Goal: Transaction & Acquisition: Purchase product/service

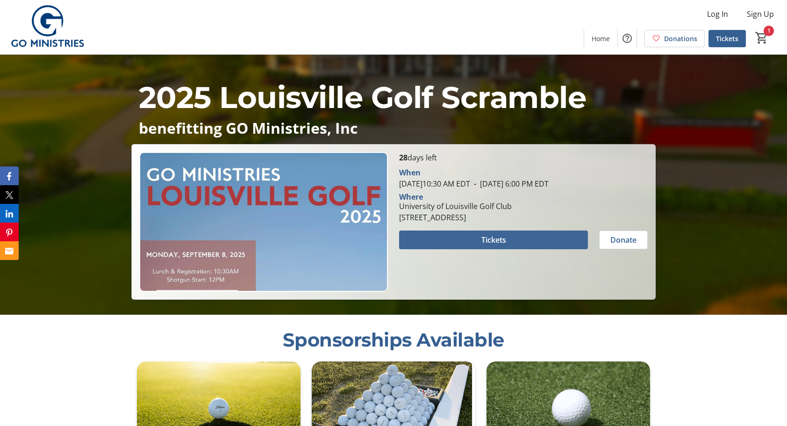
scroll to position [140, 0]
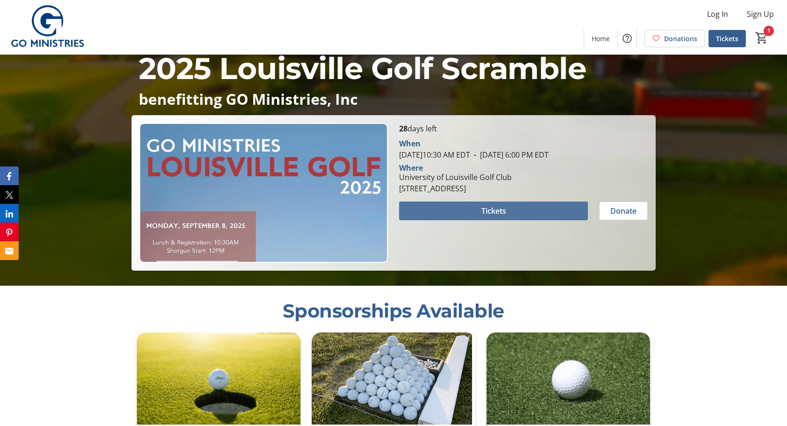
click at [509, 207] on span at bounding box center [493, 211] width 189 height 22
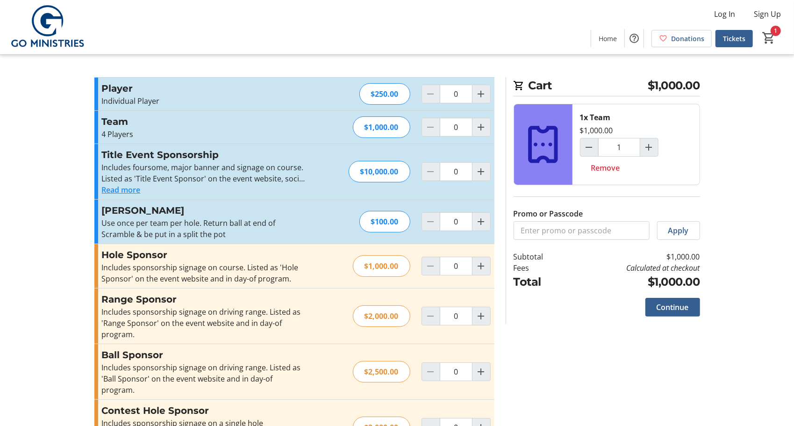
type input "1"
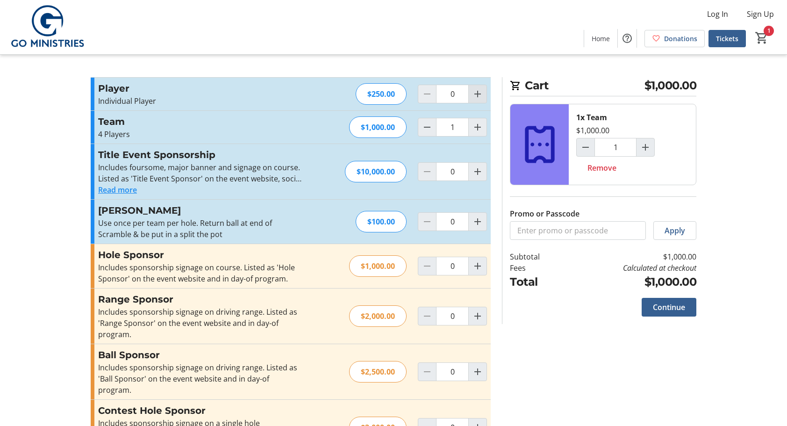
click at [477, 92] on mat-icon "Increment by one" at bounding box center [477, 93] width 11 height 11
type input "2"
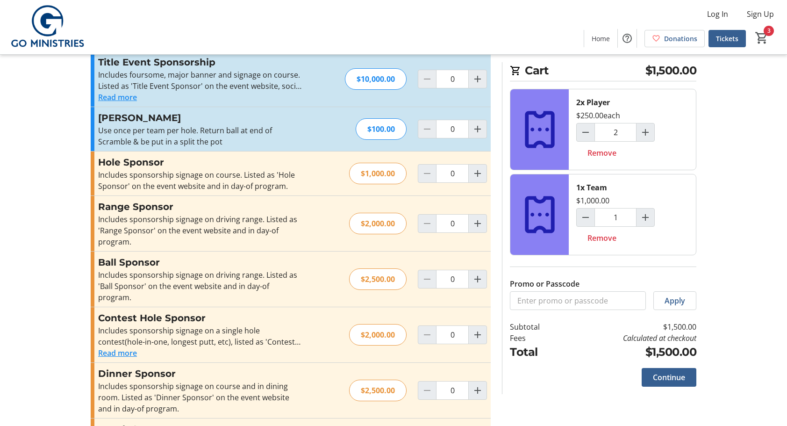
scroll to position [94, 0]
click at [603, 236] on span "Remove" at bounding box center [602, 237] width 29 height 11
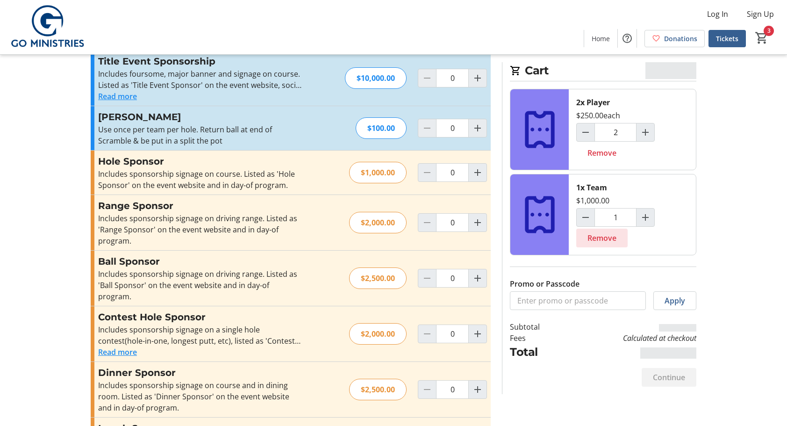
type input "0"
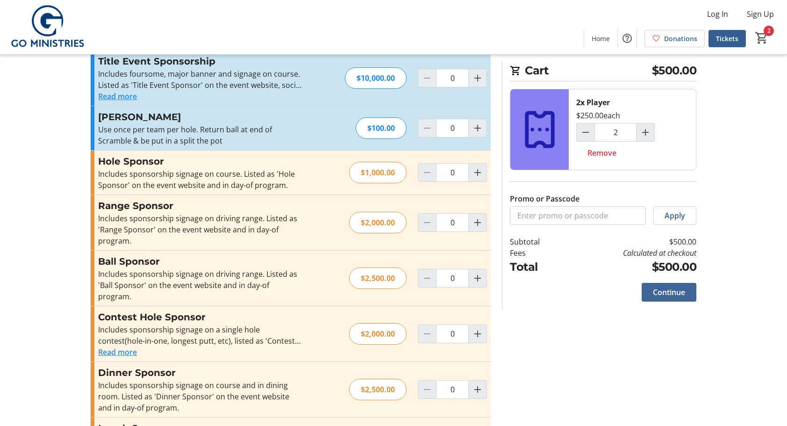
click at [670, 291] on span "Continue" at bounding box center [669, 292] width 32 height 11
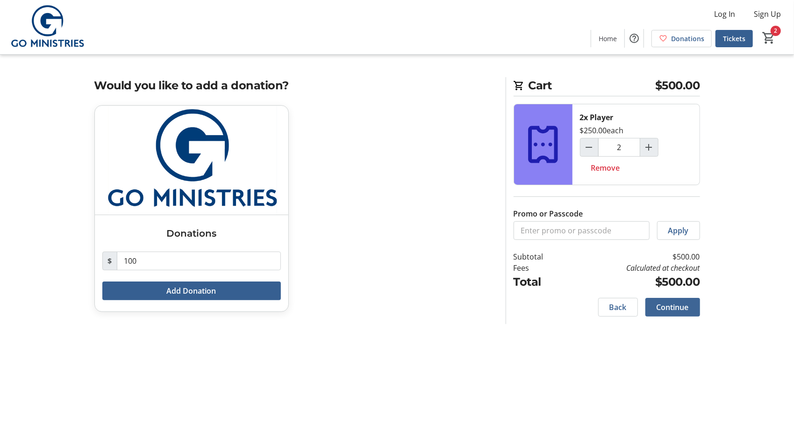
click at [671, 304] on span "Continue" at bounding box center [673, 307] width 32 height 11
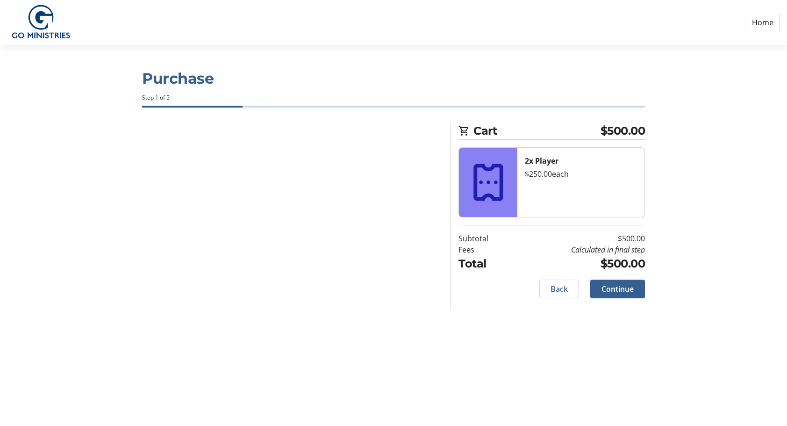
select select
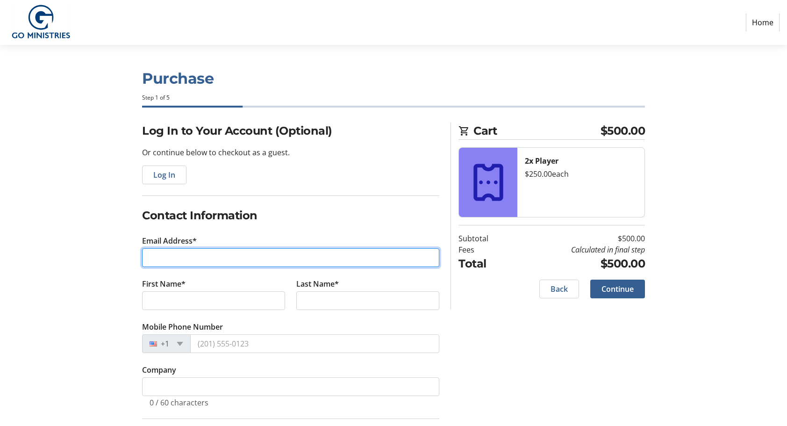
click at [193, 254] on input "Email Address*" at bounding box center [290, 257] width 297 height 19
type input "[PERSON_NAME][EMAIL_ADDRESS][DOMAIN_NAME]"
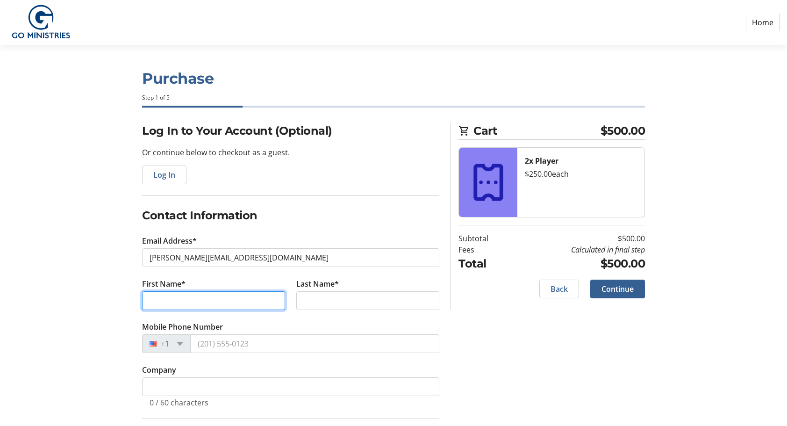
type input "[PERSON_NAME]"
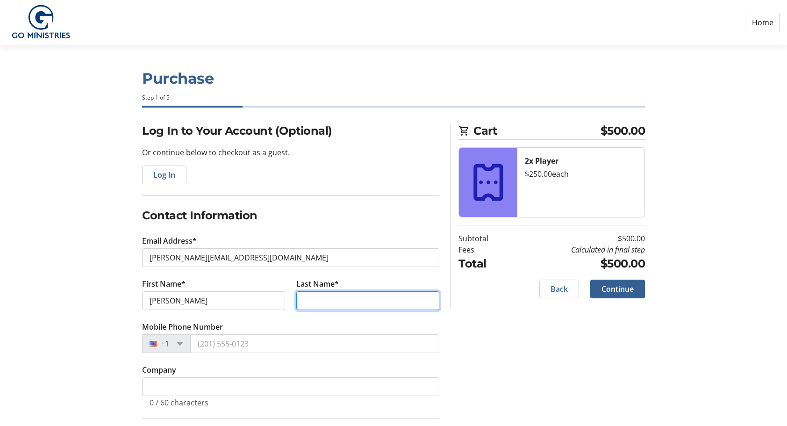
type input "[PERSON_NAME]"
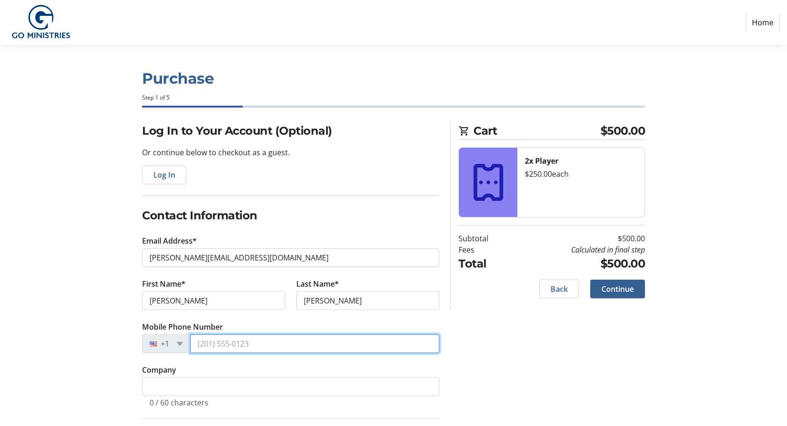
type input "[PHONE_NUMBER]"
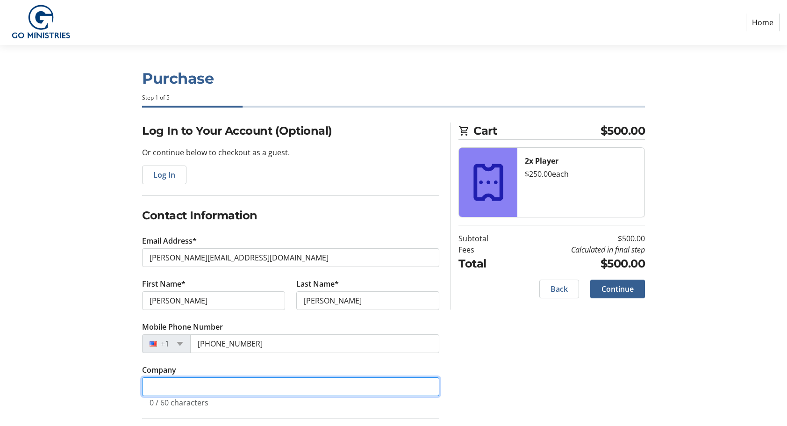
type input "Cornerstone Kitchen and [GEOGRAPHIC_DATA]"
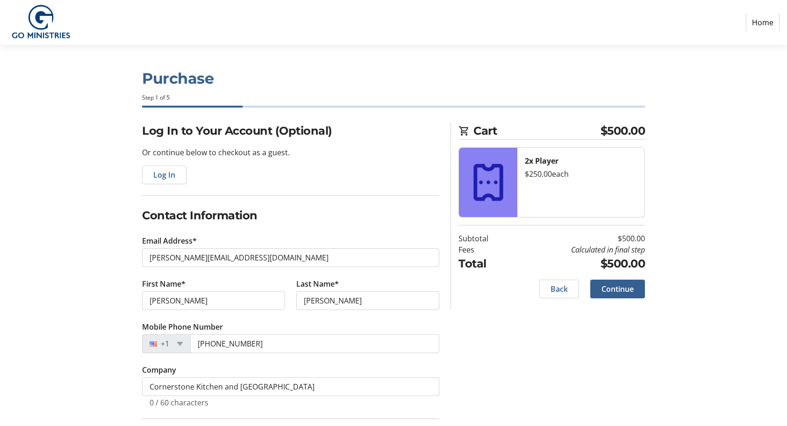
type input "1981-b [PERSON_NAME][GEOGRAPHIC_DATA]"
type input "suite b"
type input "[GEOGRAPHIC_DATA]"
type input "40223"
select select "US"
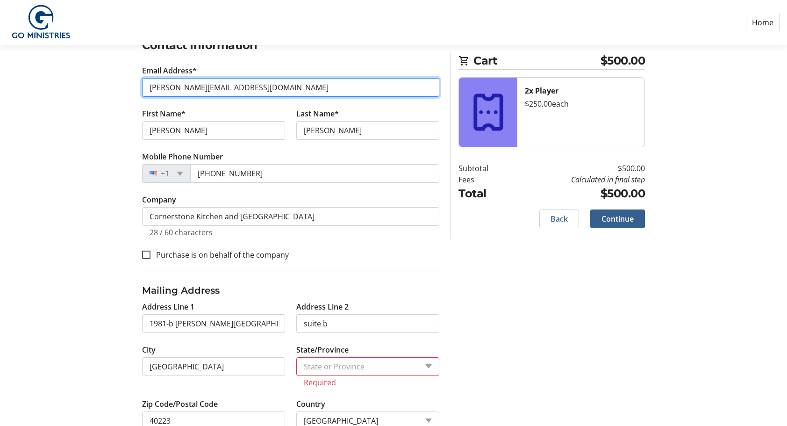
scroll to position [187, 0]
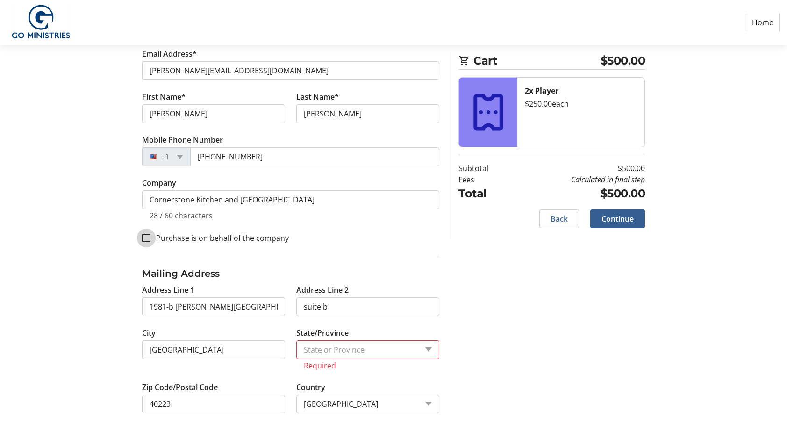
click at [144, 237] on input "Purchase is on behalf of the company" at bounding box center [146, 238] width 8 height 8
checkbox input "true"
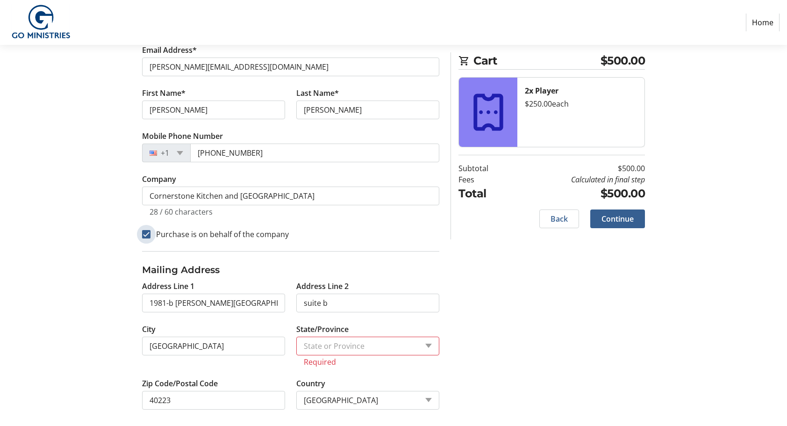
scroll to position [194, 0]
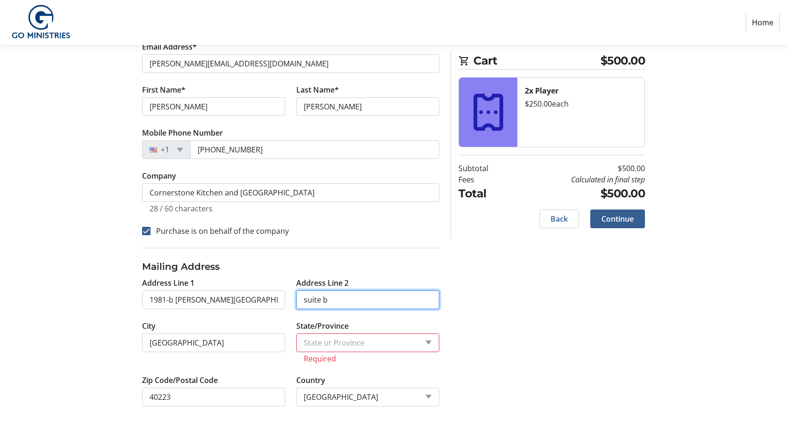
drag, startPoint x: 331, startPoint y: 296, endPoint x: 286, endPoint y: 297, distance: 44.4
click at [286, 297] on div "Address Line 1 1981-b [PERSON_NAME][GEOGRAPHIC_DATA] Address Line 2 suite b Cit…" at bounding box center [291, 347] width 309 height 140
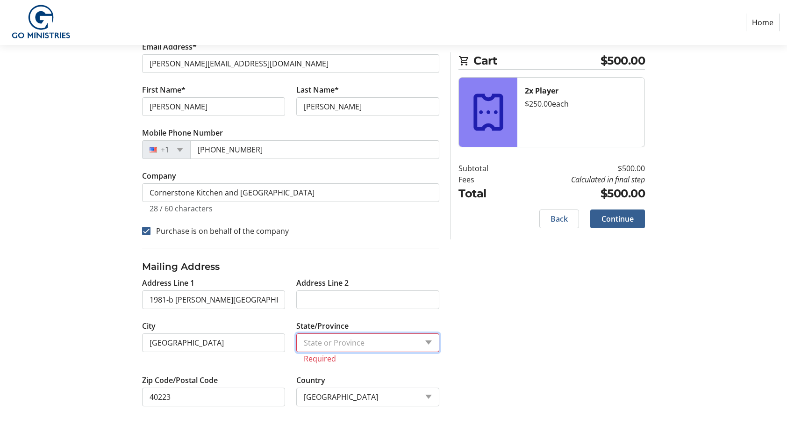
click at [358, 339] on select "State or Province State or [GEOGRAPHIC_DATA][US_STATE][GEOGRAPHIC_DATA] [US_STA…" at bounding box center [367, 342] width 143 height 19
select select "KY"
click at [296, 342] on select "State or Province State or [GEOGRAPHIC_DATA][US_STATE][GEOGRAPHIC_DATA] [US_STA…" at bounding box center [367, 342] width 143 height 19
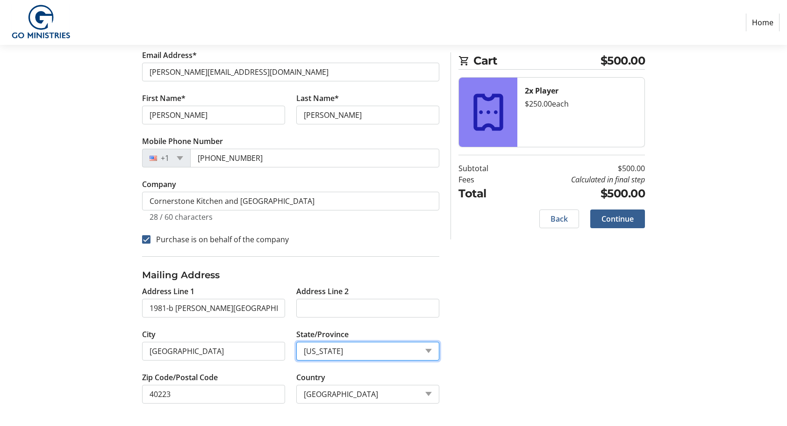
scroll to position [183, 0]
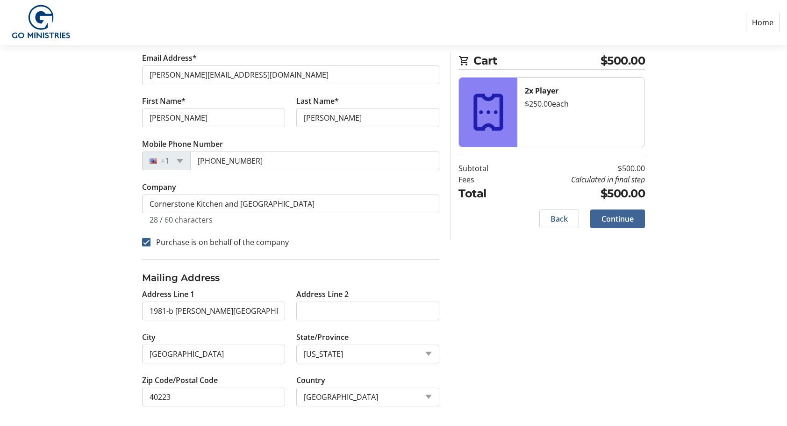
click at [624, 219] on span "Continue" at bounding box center [618, 218] width 32 height 11
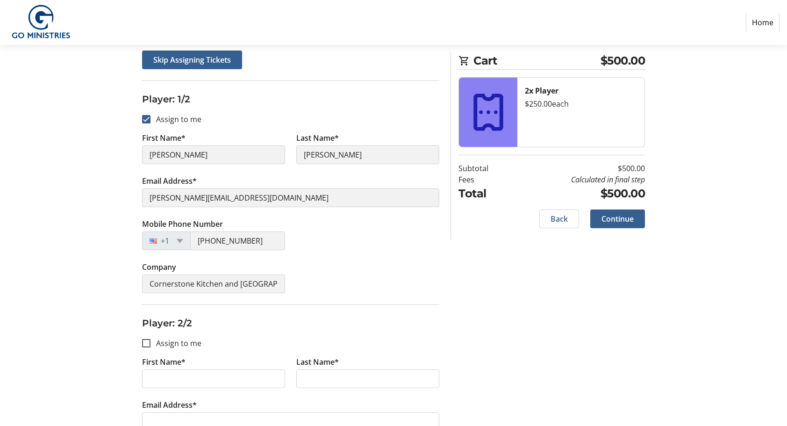
scroll to position [140, 0]
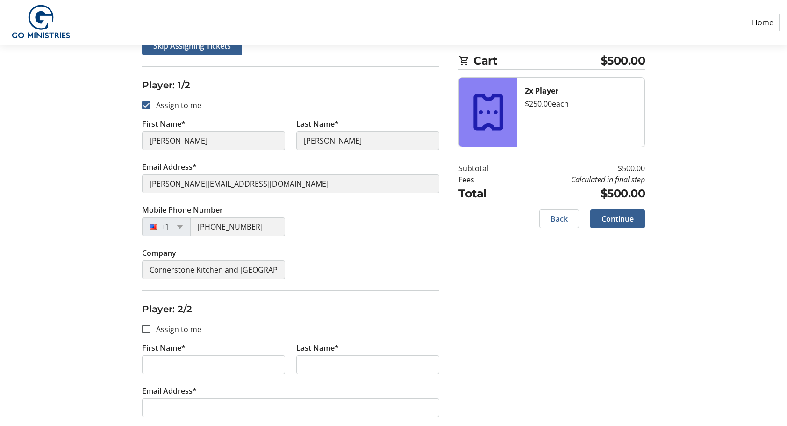
click at [183, 221] on div "+1" at bounding box center [166, 226] width 49 height 19
click at [180, 225] on span at bounding box center [180, 227] width 7 height 4
drag, startPoint x: 225, startPoint y: 223, endPoint x: 330, endPoint y: 227, distance: 104.8
click at [336, 227] on div "Mobile Phone Number [PHONE_NUMBER]" at bounding box center [291, 225] width 309 height 43
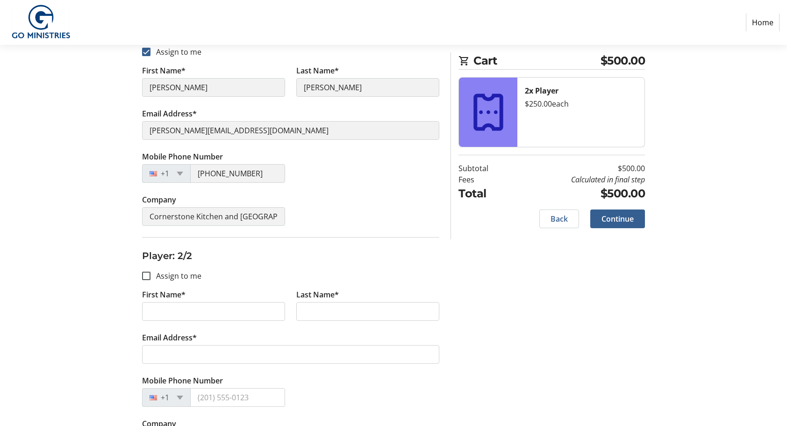
scroll to position [226, 0]
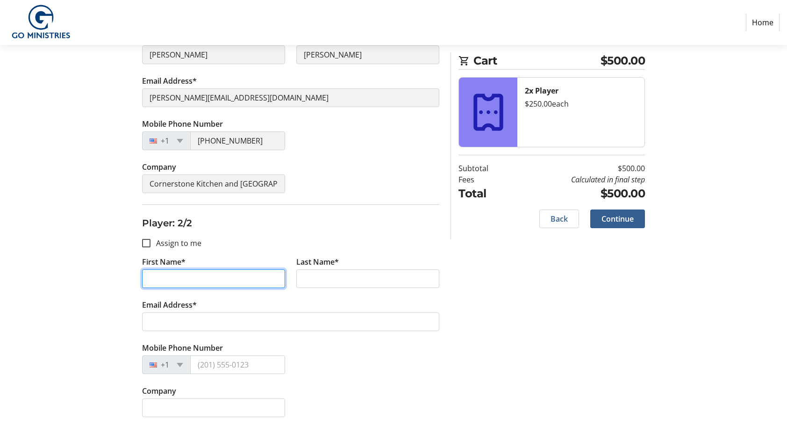
click at [194, 280] on input "First Name*" at bounding box center [213, 278] width 143 height 19
type input "[PERSON_NAME]"
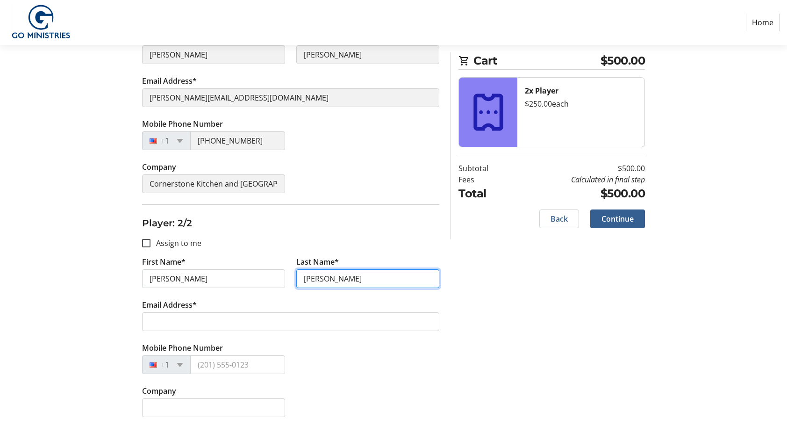
type input "[PERSON_NAME]"
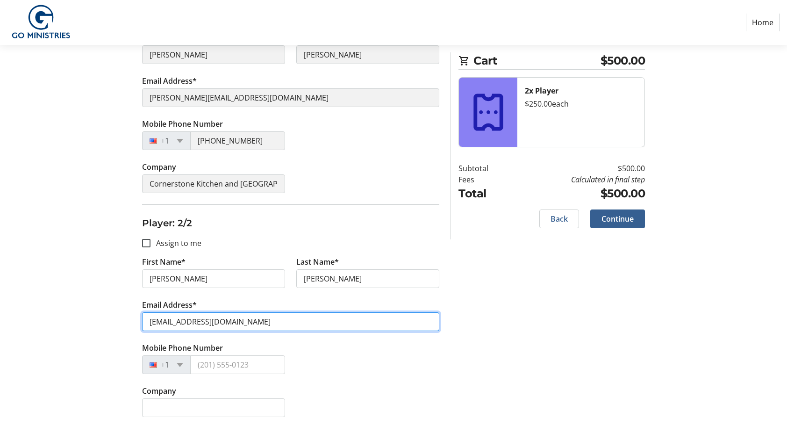
type input "[EMAIL_ADDRESS][DOMAIN_NAME]"
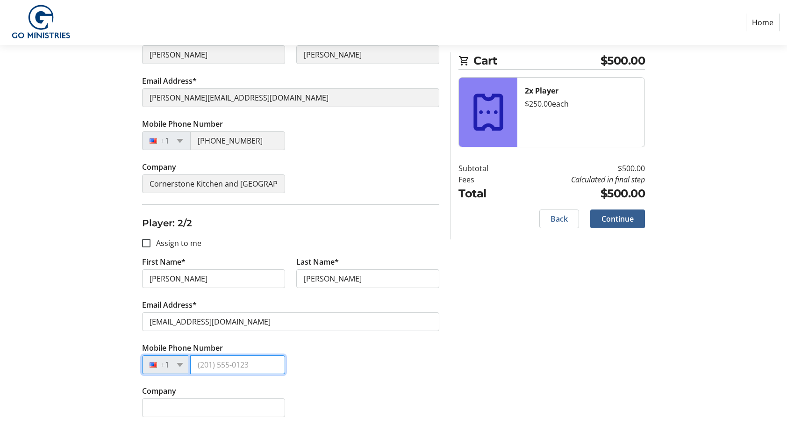
click at [225, 361] on input "Mobile Phone Number" at bounding box center [237, 364] width 95 height 19
type input "[PHONE_NUMBER]"
click at [612, 221] on span "Continue" at bounding box center [618, 218] width 32 height 11
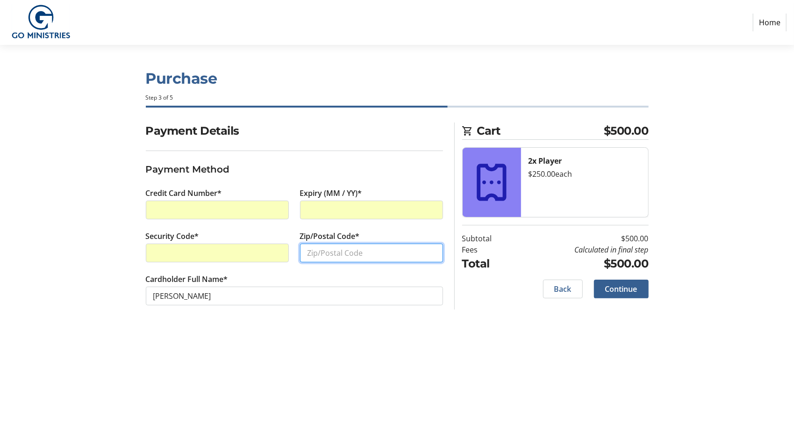
click at [332, 258] on input "Zip/Postal Code*" at bounding box center [371, 253] width 143 height 19
type input "40223"
click at [623, 293] on span "Continue" at bounding box center [621, 288] width 32 height 11
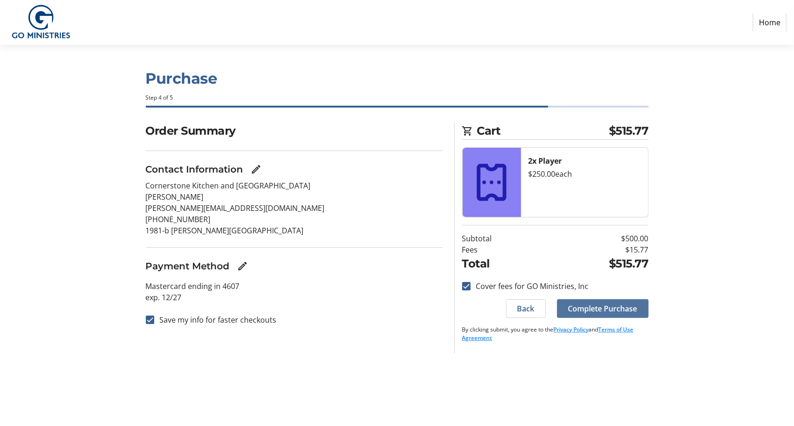
click at [608, 307] on span "Complete Purchase" at bounding box center [603, 308] width 69 height 11
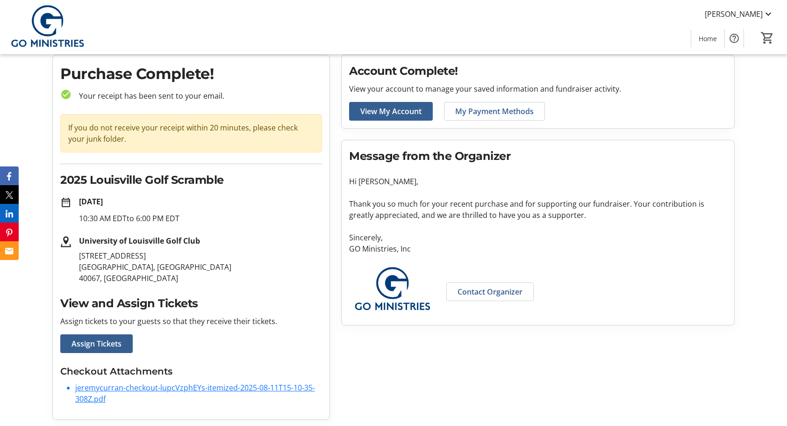
scroll to position [31, 0]
click at [478, 293] on span "Contact Organizer" at bounding box center [490, 291] width 65 height 11
